Goal: Transaction & Acquisition: Purchase product/service

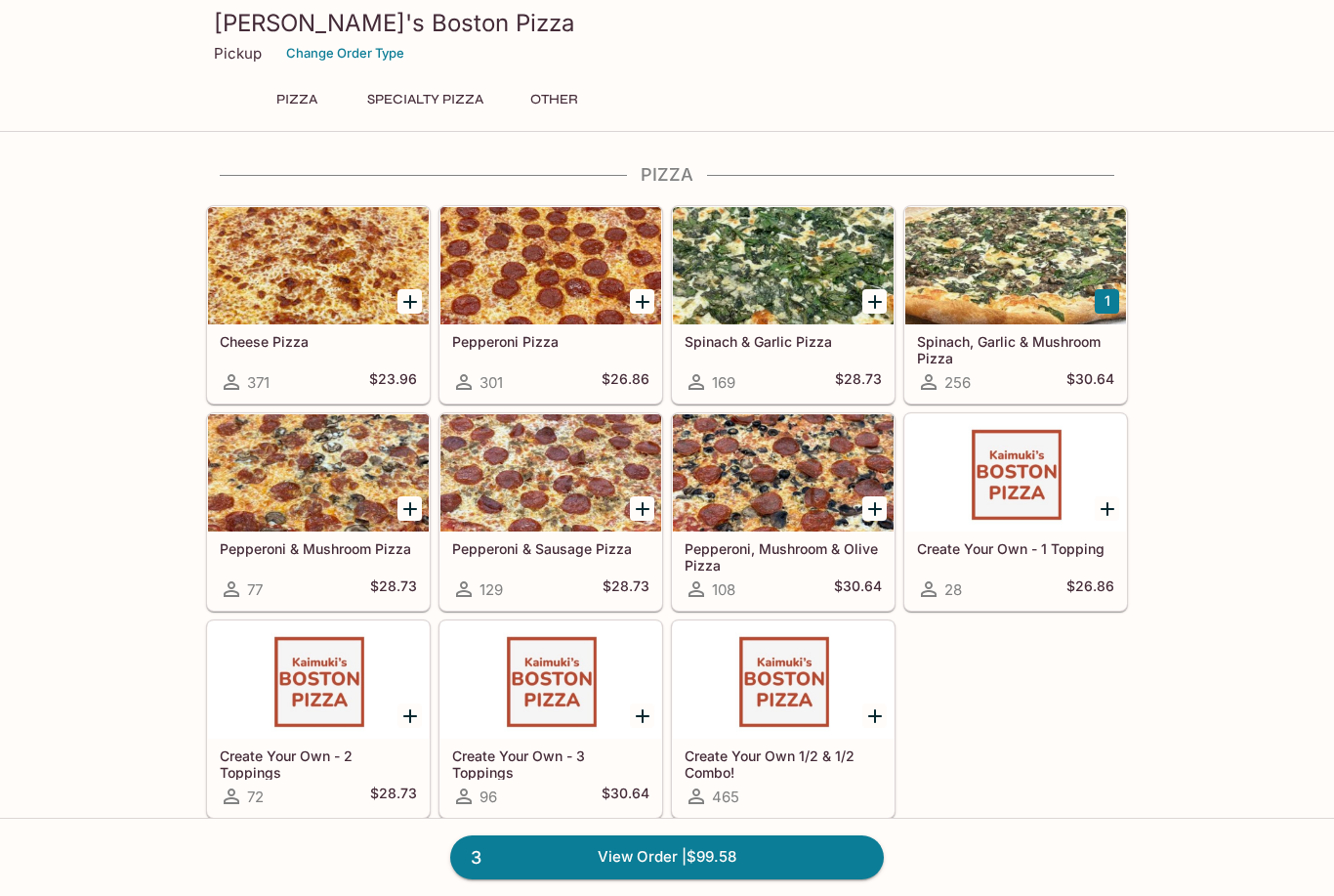
click at [1032, 274] on div at bounding box center [1016, 265] width 221 height 117
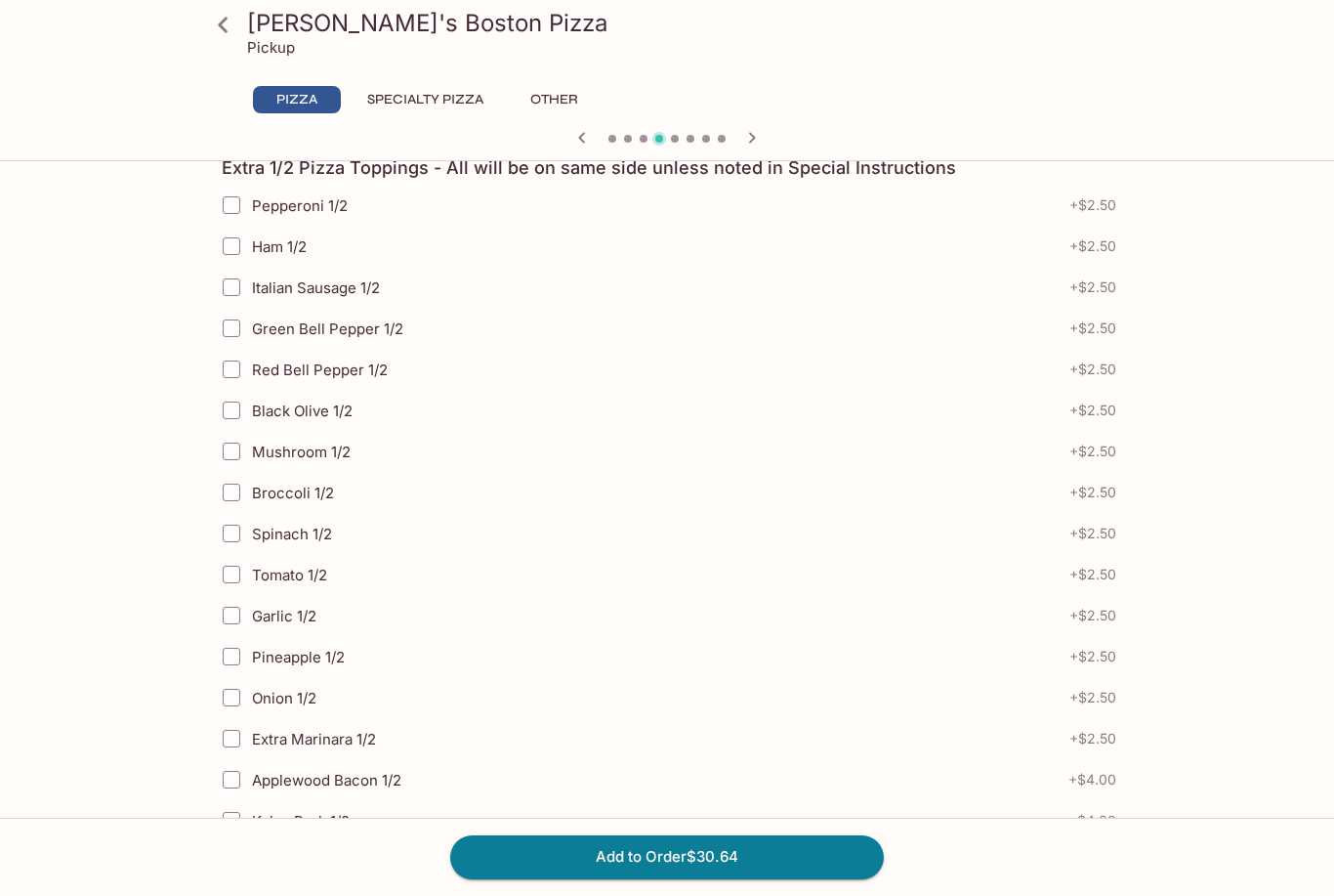
scroll to position [468, 0]
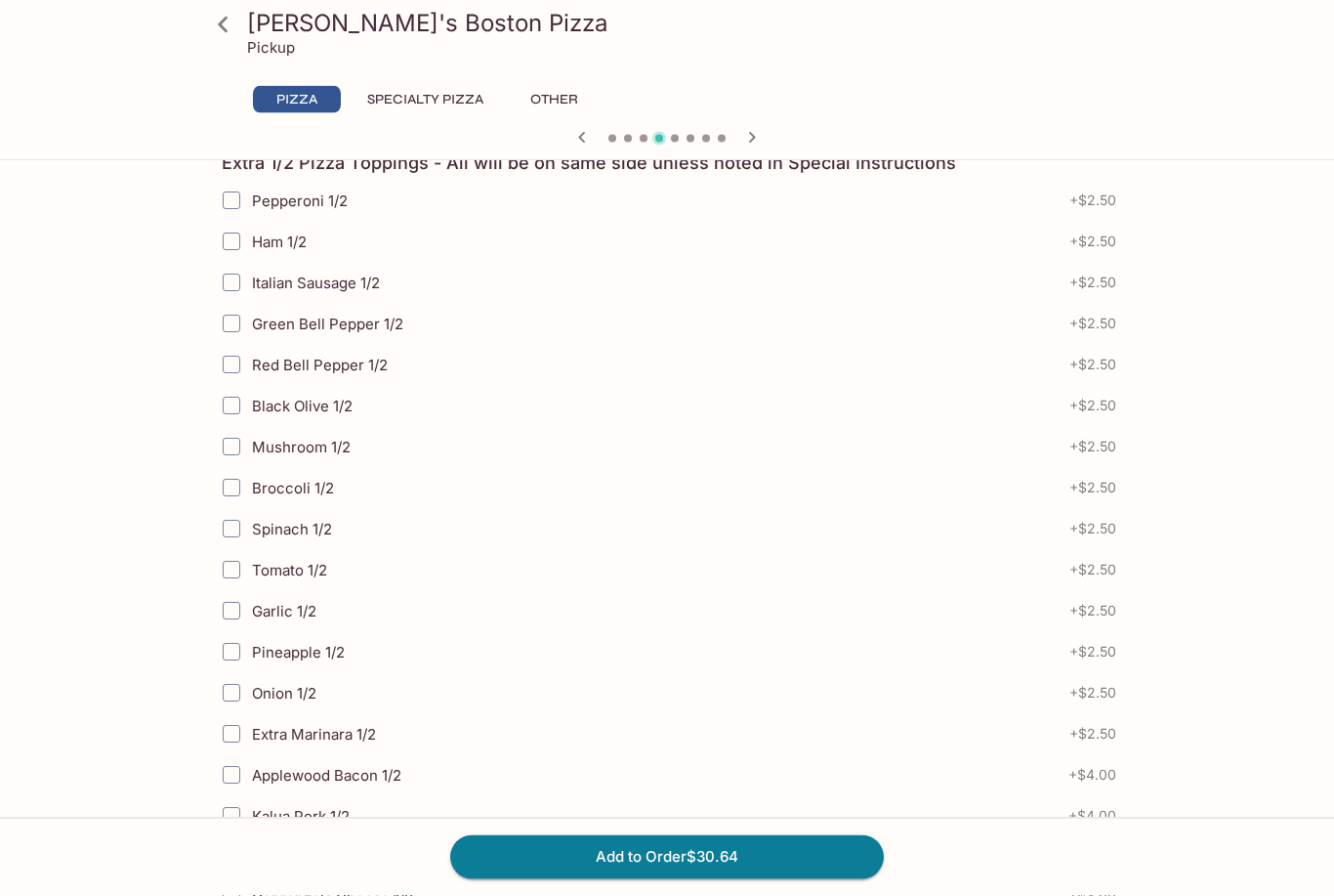
click at [241, 437] on input "Mushroom 1/2" at bounding box center [232, 448] width 39 height 39
checkbox input "true"
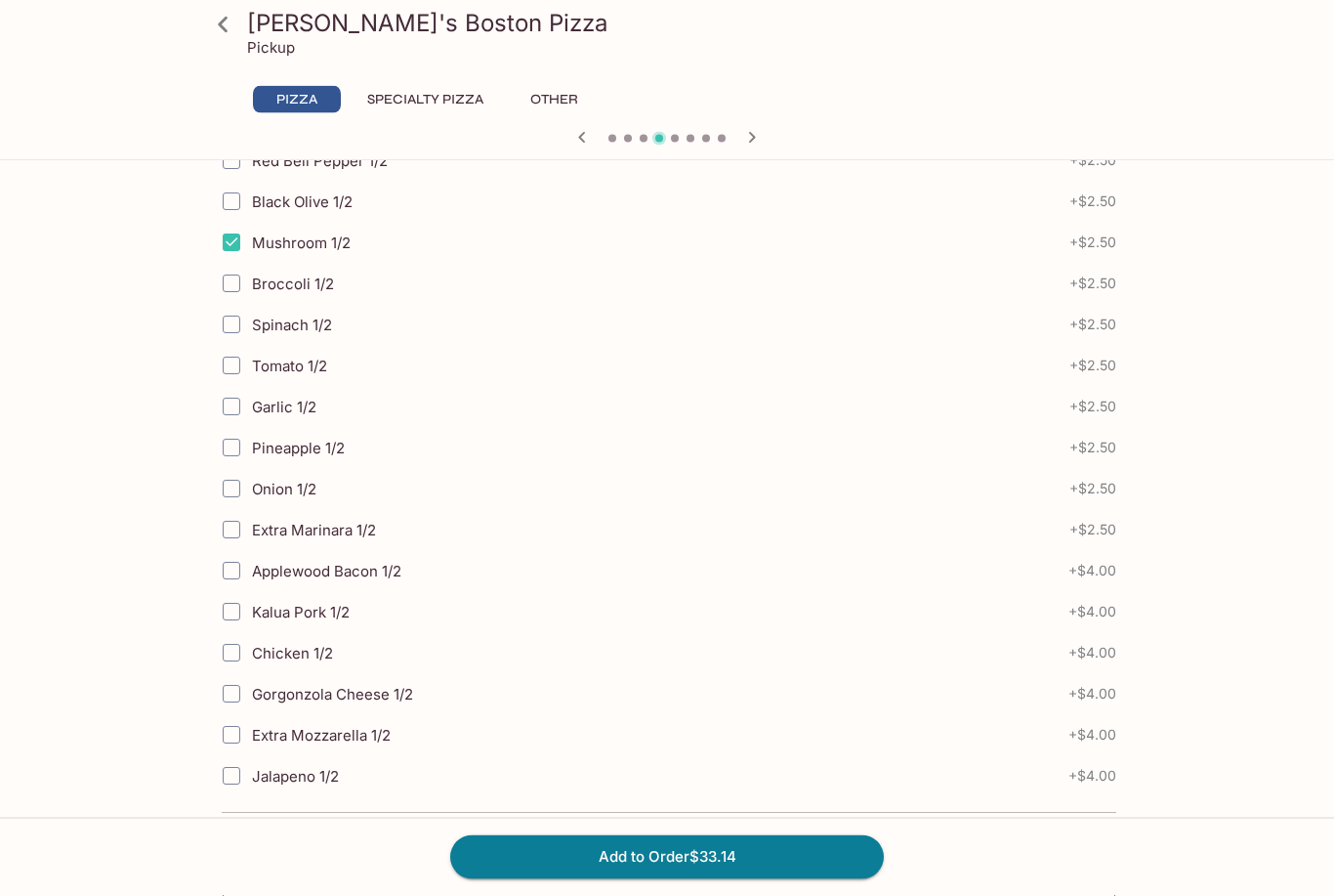
scroll to position [677, 0]
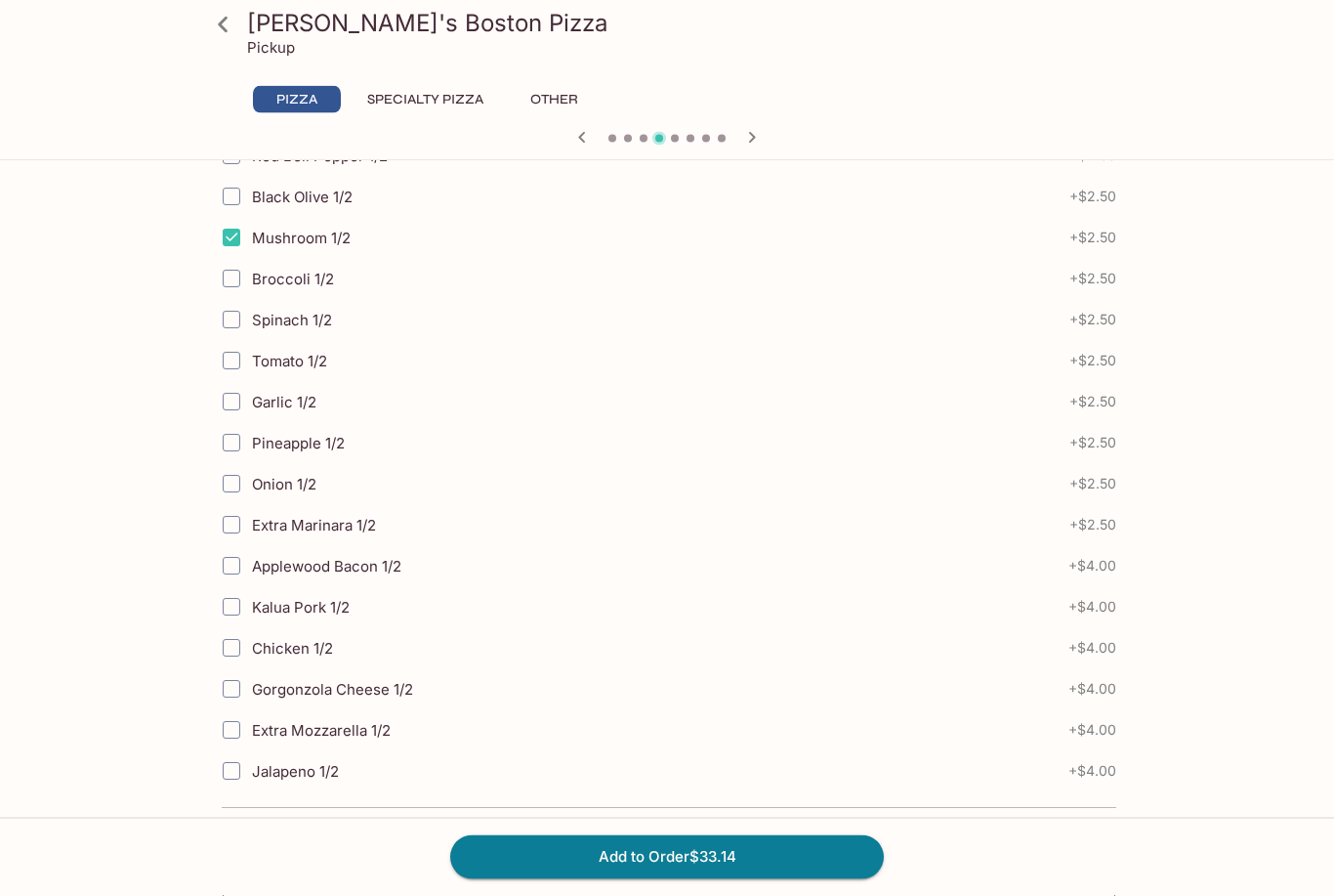
click at [231, 683] on input "Gorgonzola Cheese 1/2" at bounding box center [232, 690] width 39 height 39
checkbox input "true"
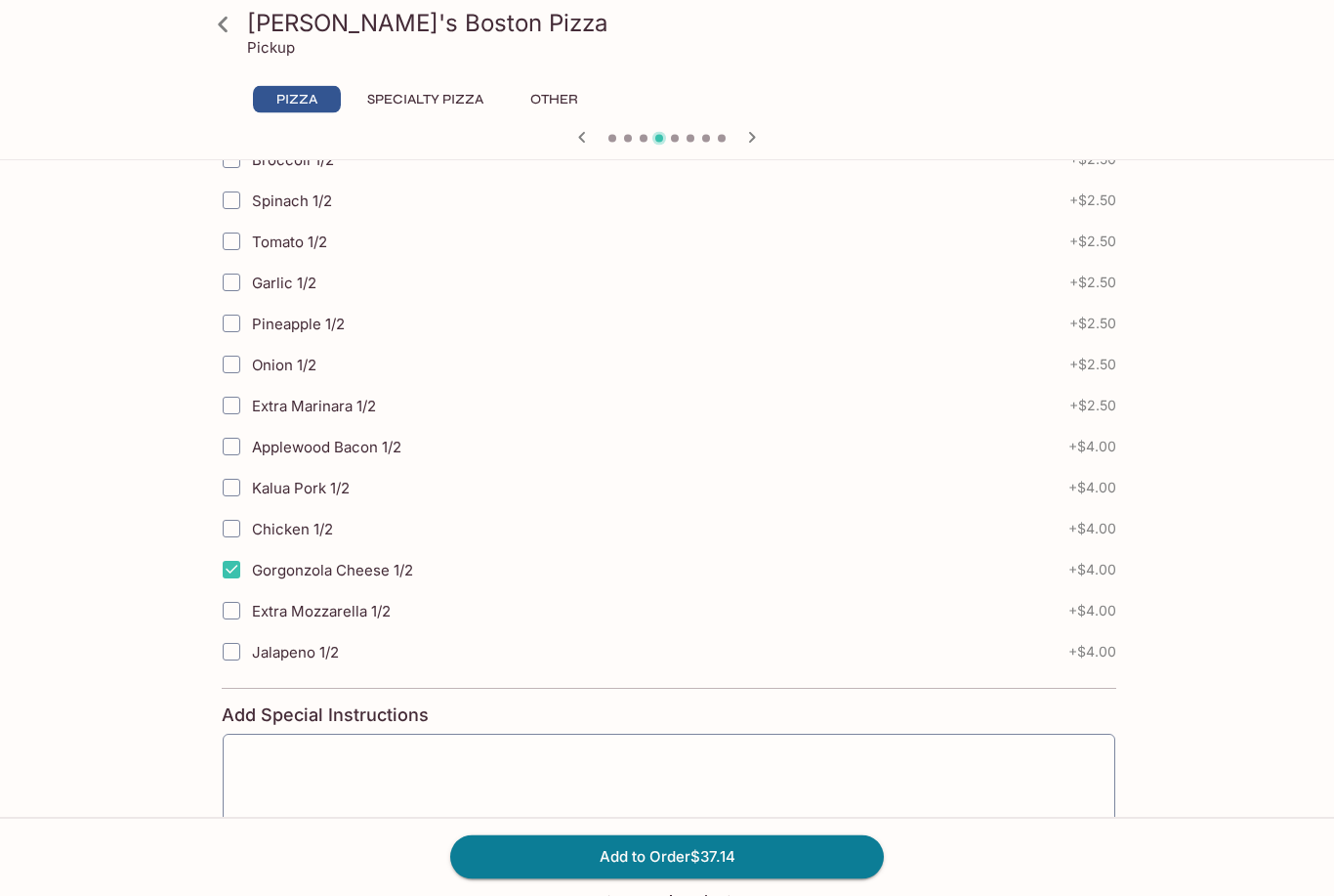
scroll to position [862, 0]
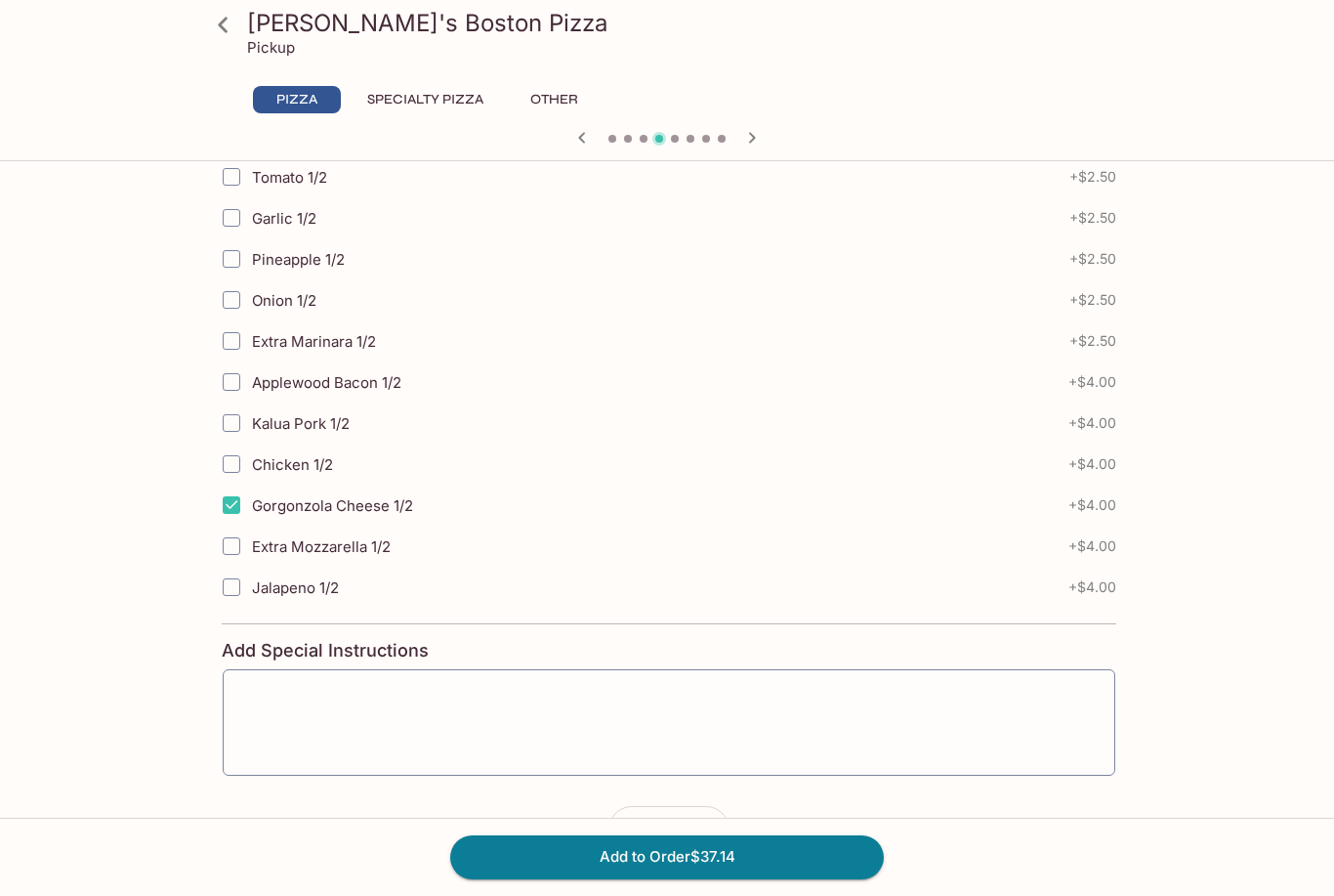
click at [580, 704] on textarea at bounding box center [669, 722] width 866 height 75
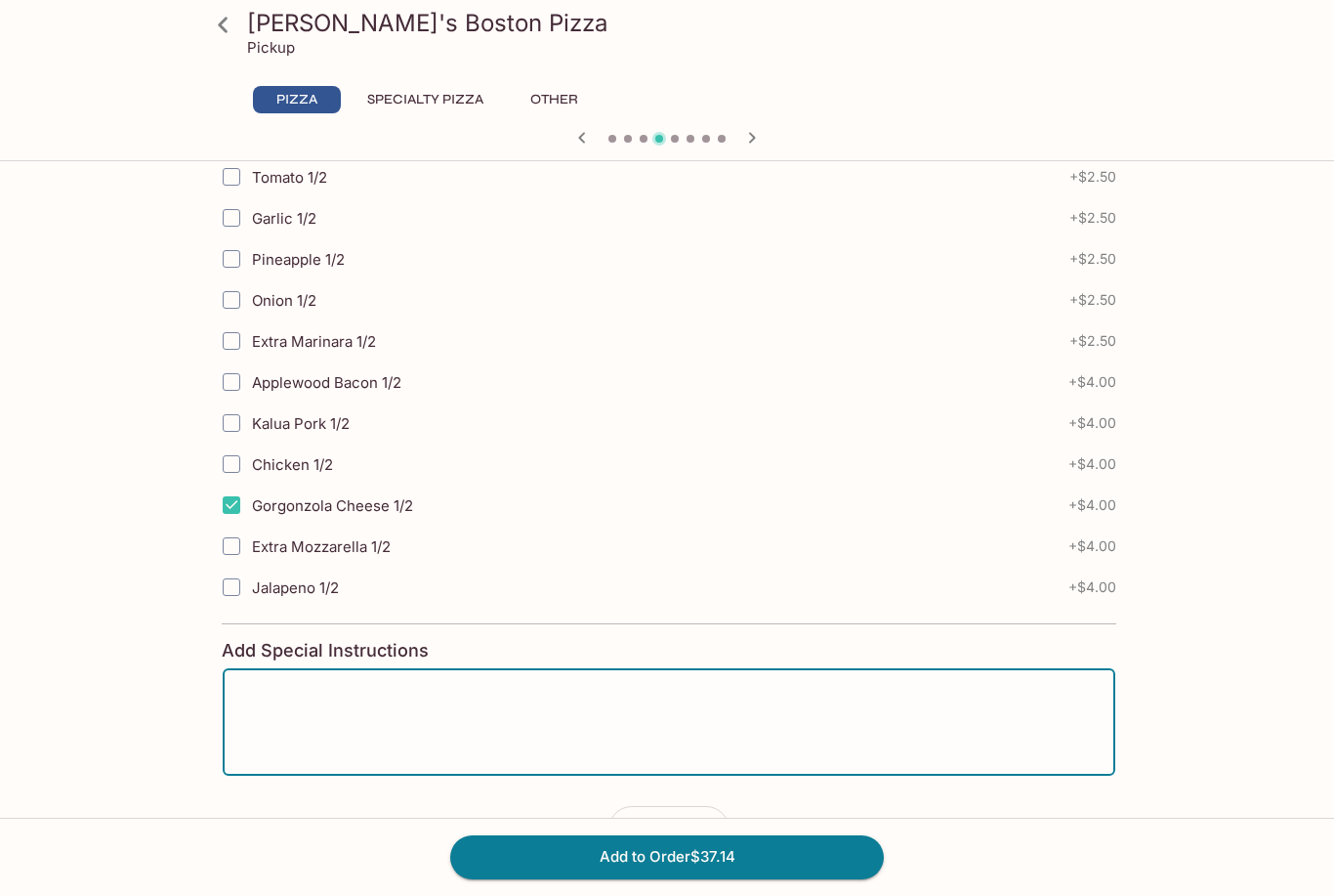
scroll to position [922, 0]
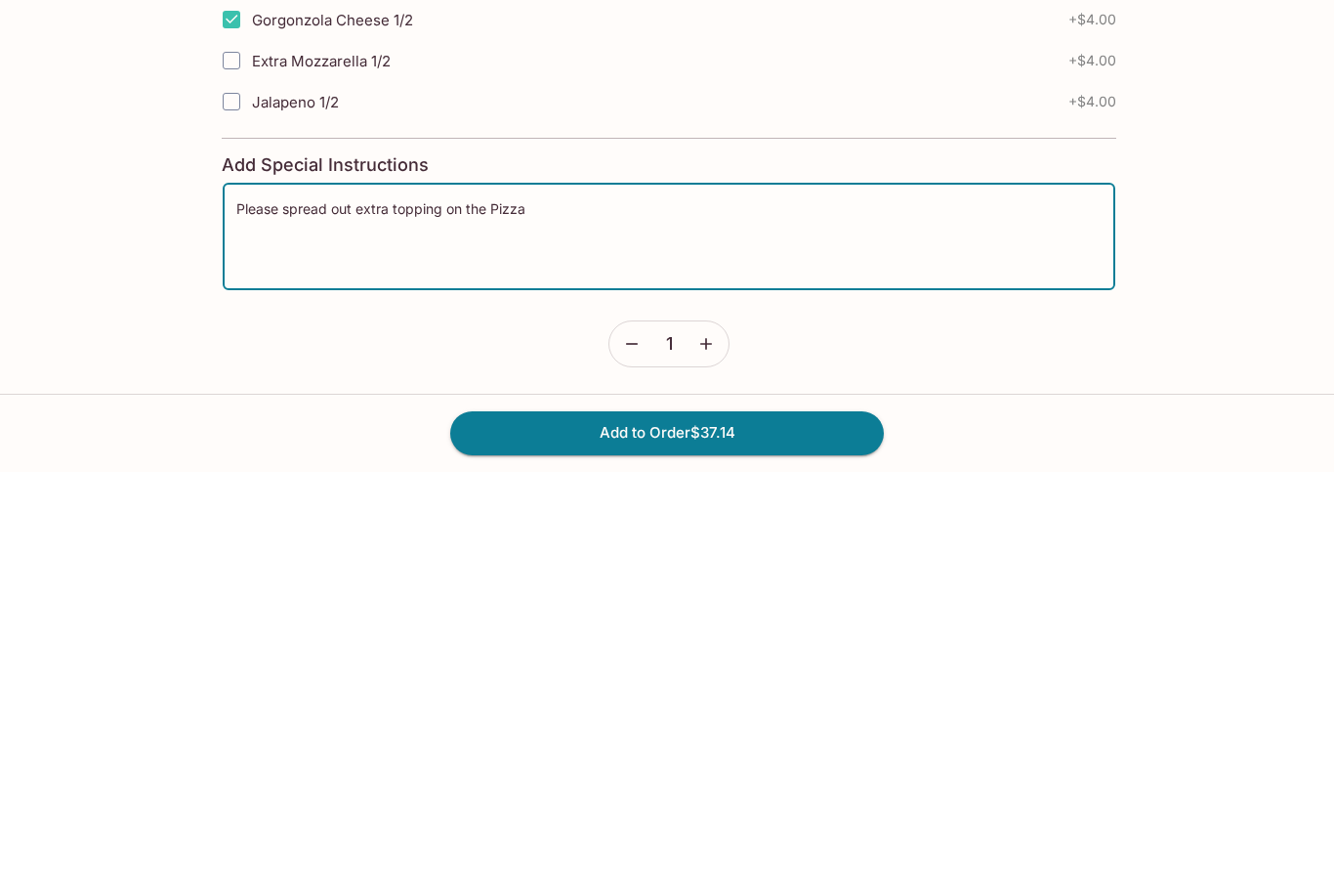
type textarea "Please spread out extra topping on the Pizza"
click at [723, 835] on button "Add to Order $37.14" at bounding box center [667, 857] width 434 height 43
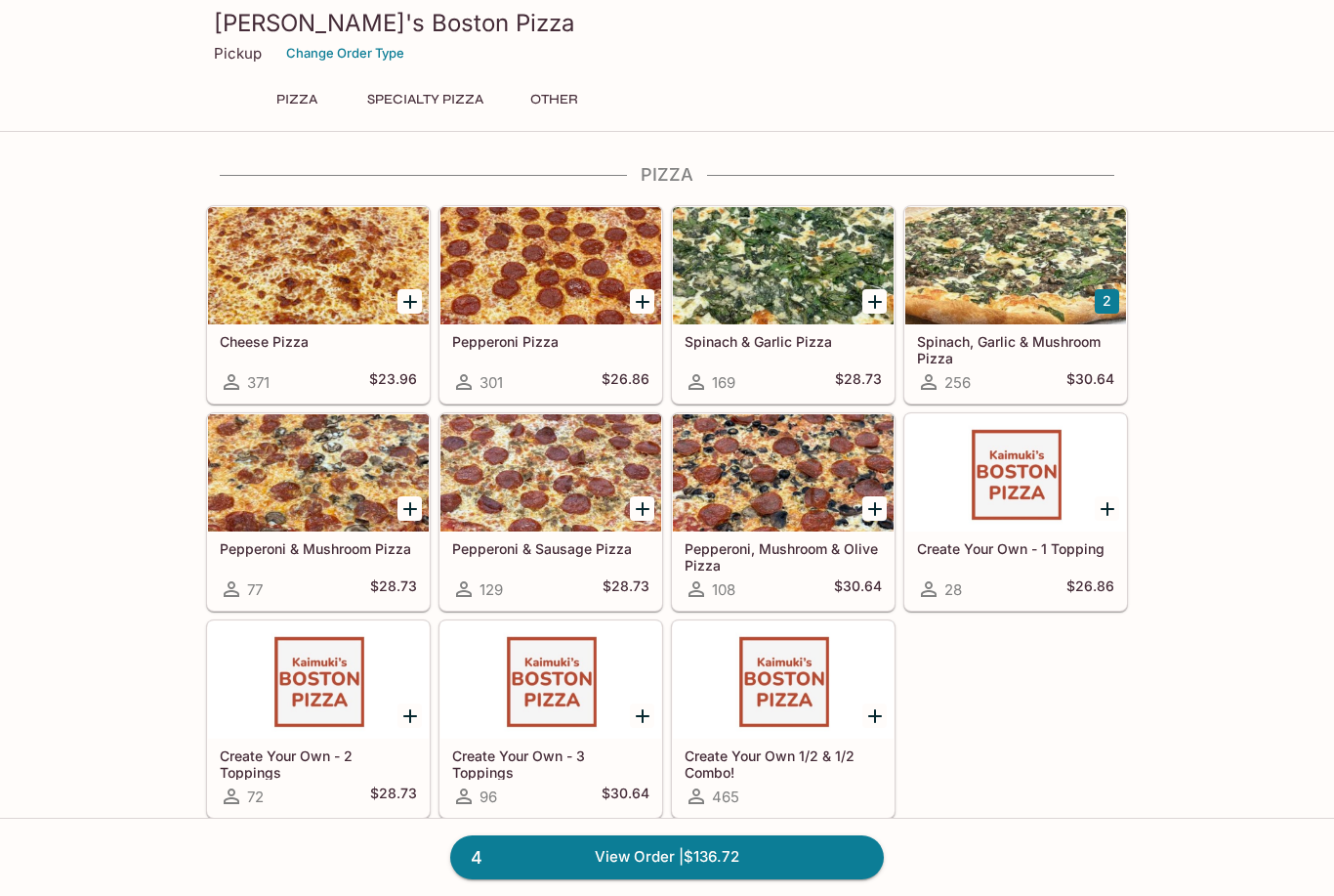
click at [809, 878] on link "4 View Order | $136.72" at bounding box center [667, 857] width 434 height 43
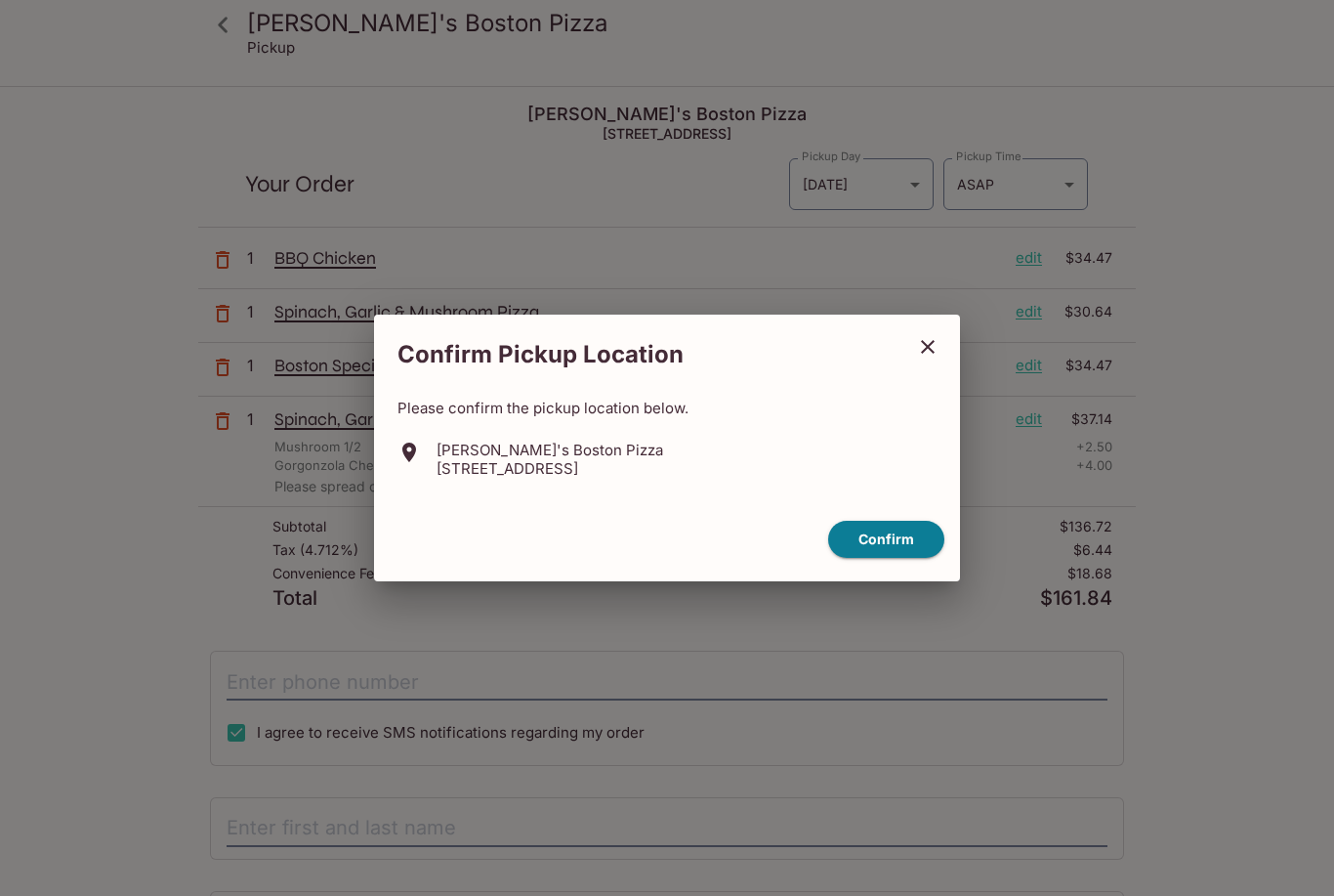
click at [880, 558] on button "Confirm" at bounding box center [886, 539] width 116 height 38
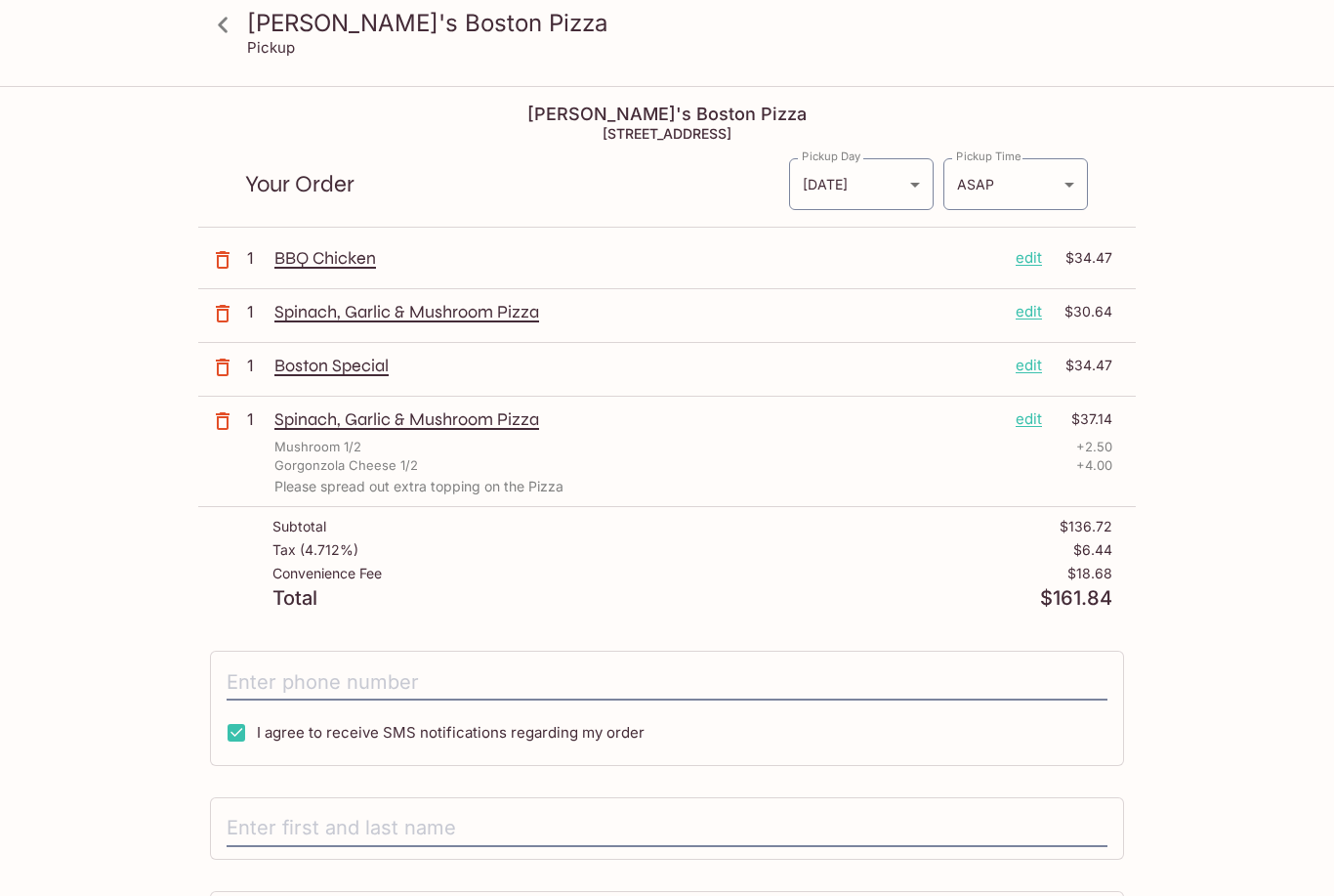
click at [222, 306] on icon "button" at bounding box center [223, 314] width 14 height 18
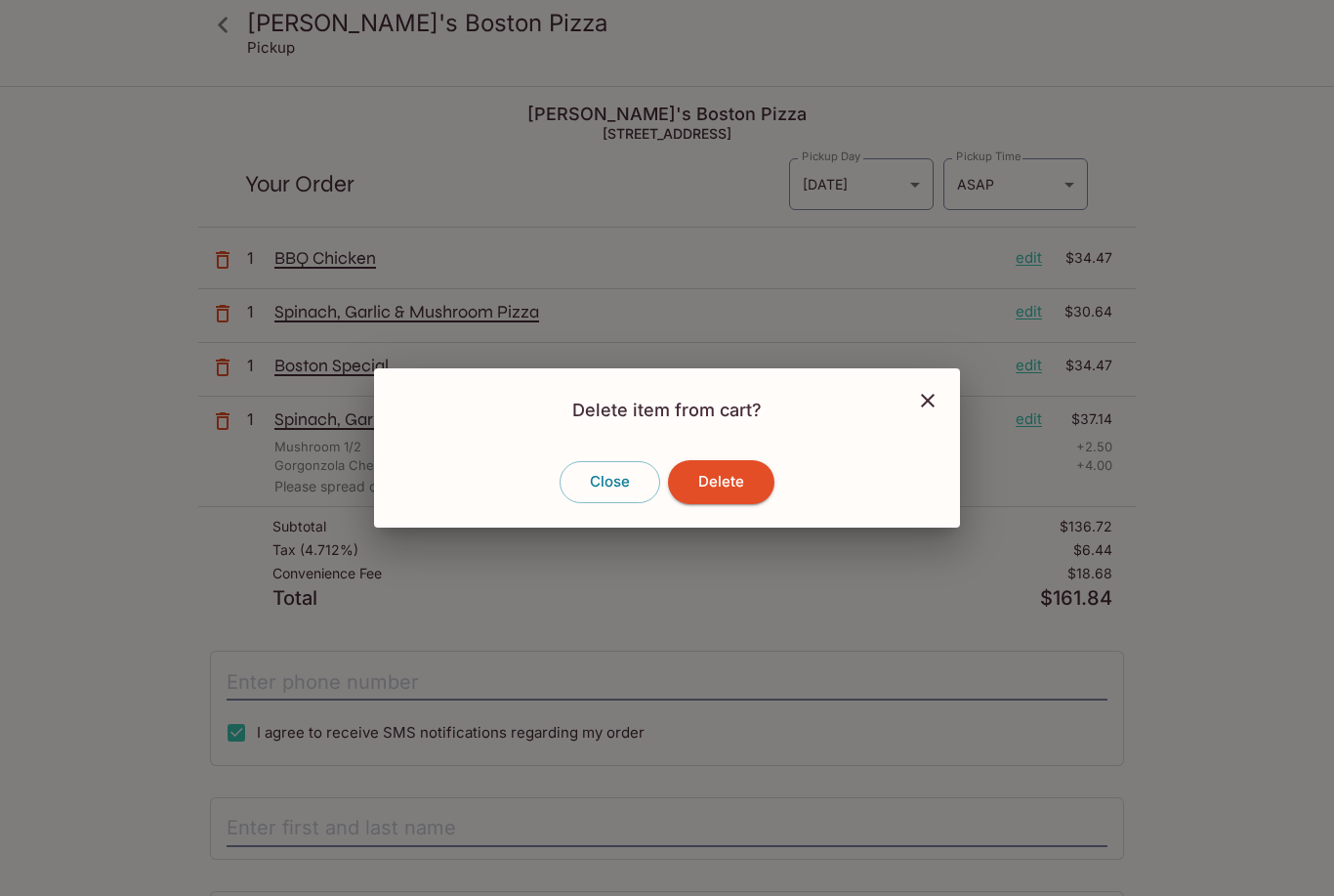
click at [728, 503] on button "Delete" at bounding box center [721, 482] width 106 height 43
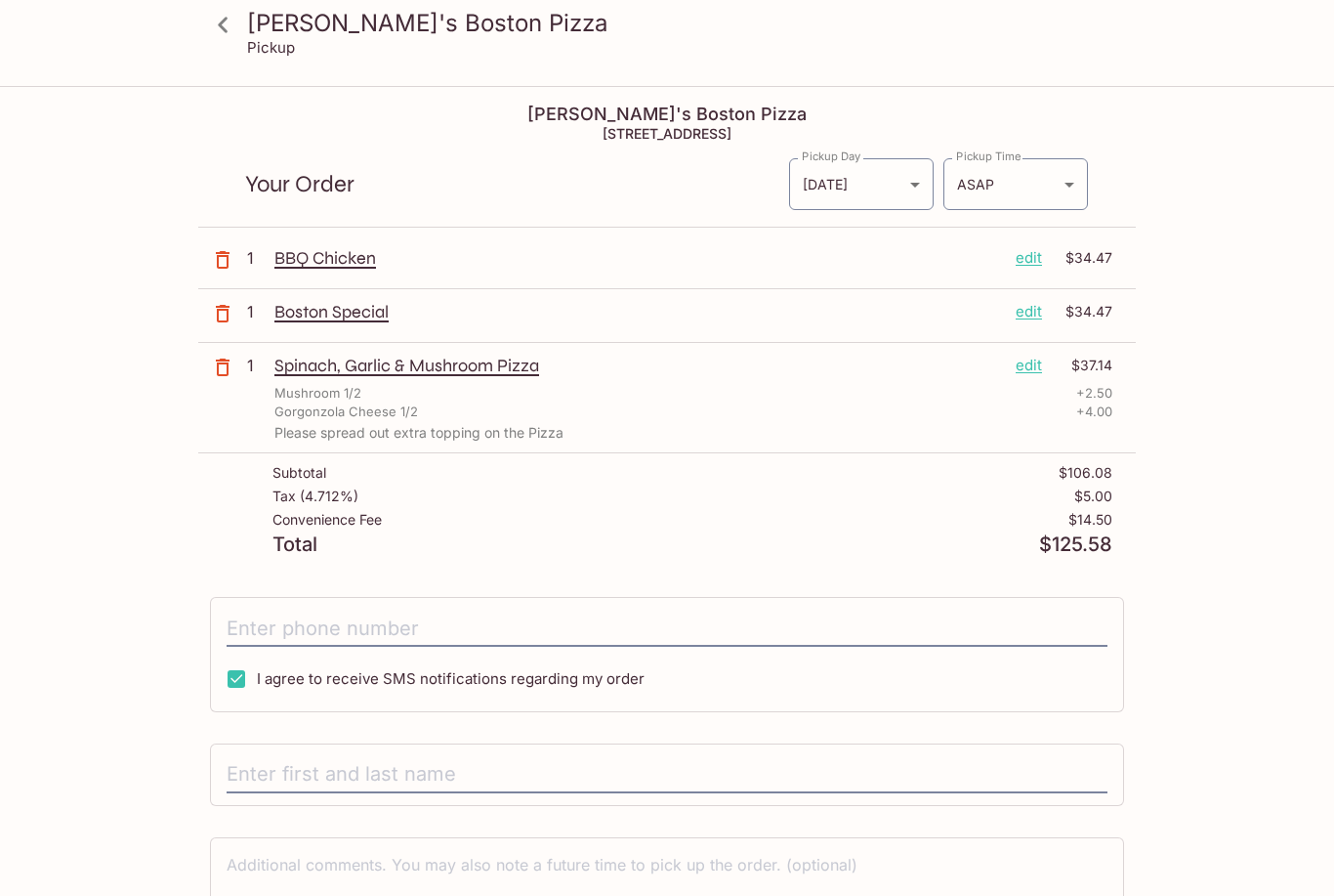
click at [1126, 571] on div "Kaimuki's Boston Pizza [STREET_ADDRESS] Your Order Pickup Day [DATE] [DATE] Pic…" at bounding box center [667, 553] width 937 height 929
